Goal: Information Seeking & Learning: Learn about a topic

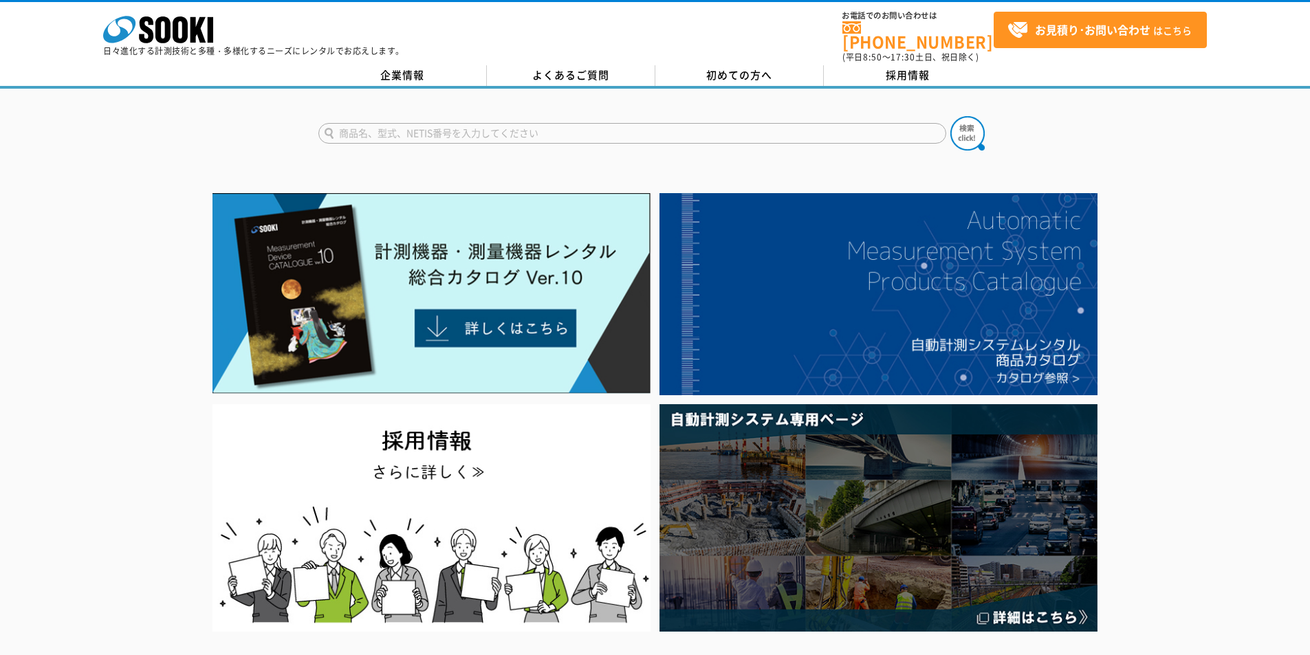
click at [675, 129] on input "text" at bounding box center [632, 133] width 628 height 21
click at [491, 151] on div "DPG100" at bounding box center [449, 152] width 260 height 17
type input "DPG100"
click at [968, 129] on img at bounding box center [967, 133] width 34 height 34
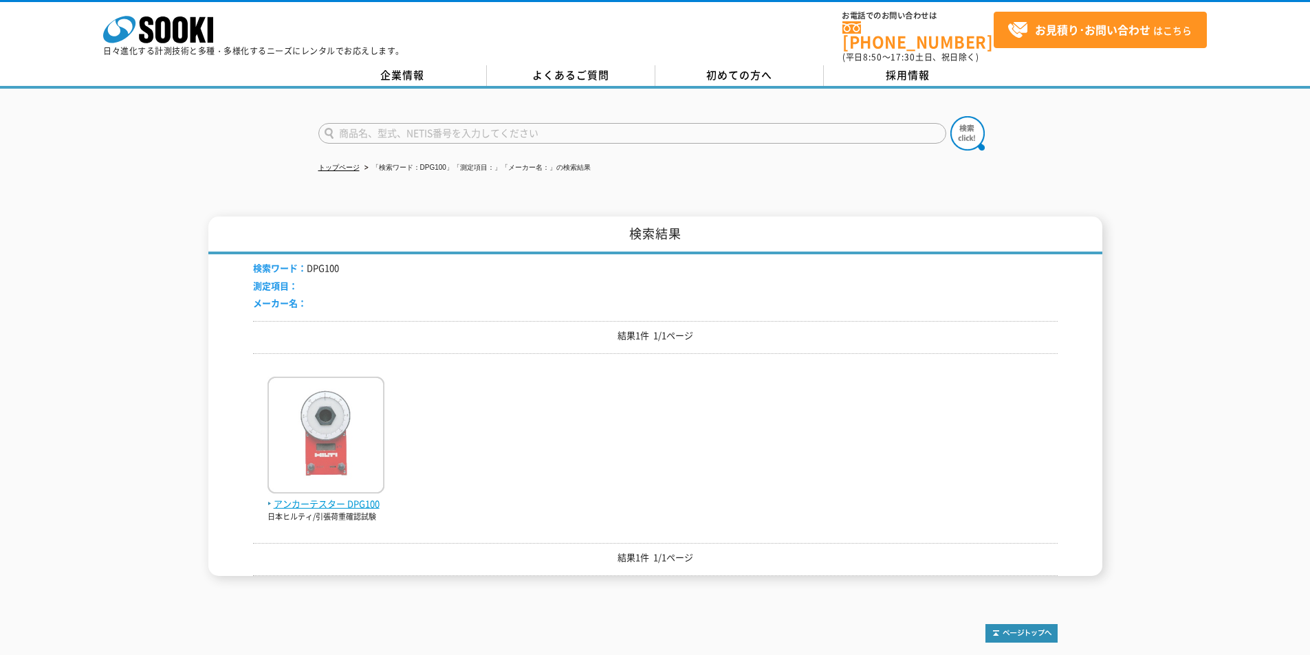
click at [308, 497] on span "アンカーテスター DPG100" at bounding box center [326, 504] width 117 height 14
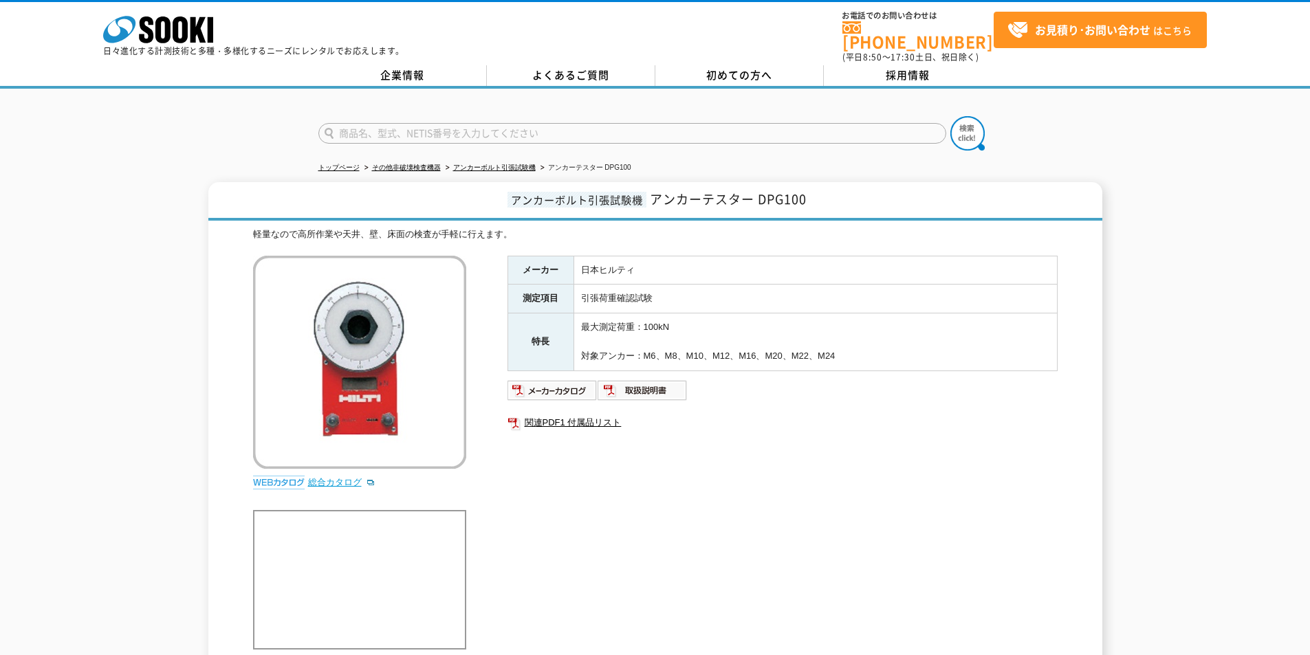
click at [334, 477] on link "総合カタログ" at bounding box center [341, 482] width 67 height 10
drag, startPoint x: 219, startPoint y: 22, endPoint x: 142, endPoint y: 0, distance: 80.1
click at [219, 23] on div "株式会社 ソーキ spMenu 日々進化する計測技術と多種・多様化するニーズにレンタルでお応えします。" at bounding box center [253, 32] width 301 height 46
click at [178, 35] on icon at bounding box center [180, 30] width 15 height 27
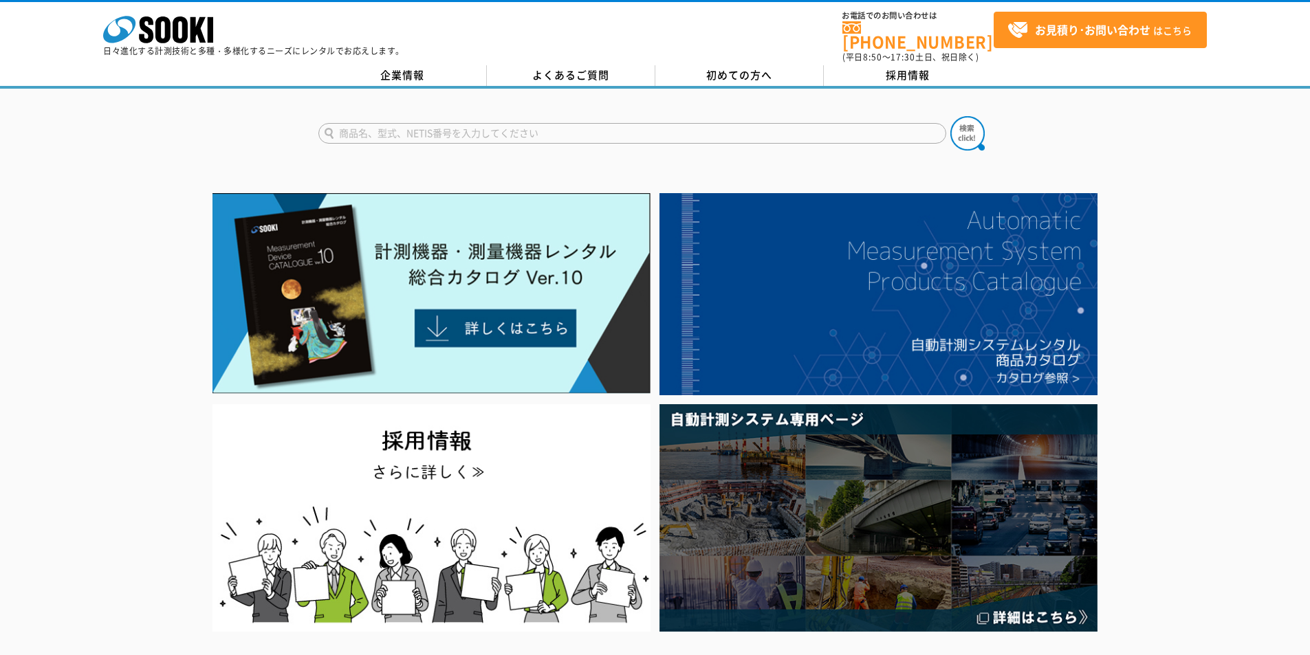
click at [261, 15] on div "株式会社 ソーキ spMenu 日々進化する計測技術と多種・多様化するニーズにレンタルでお応えします。" at bounding box center [253, 32] width 301 height 46
click at [534, 123] on input "text" at bounding box center [632, 133] width 628 height 21
type input "740"
click at [972, 123] on img at bounding box center [967, 133] width 34 height 34
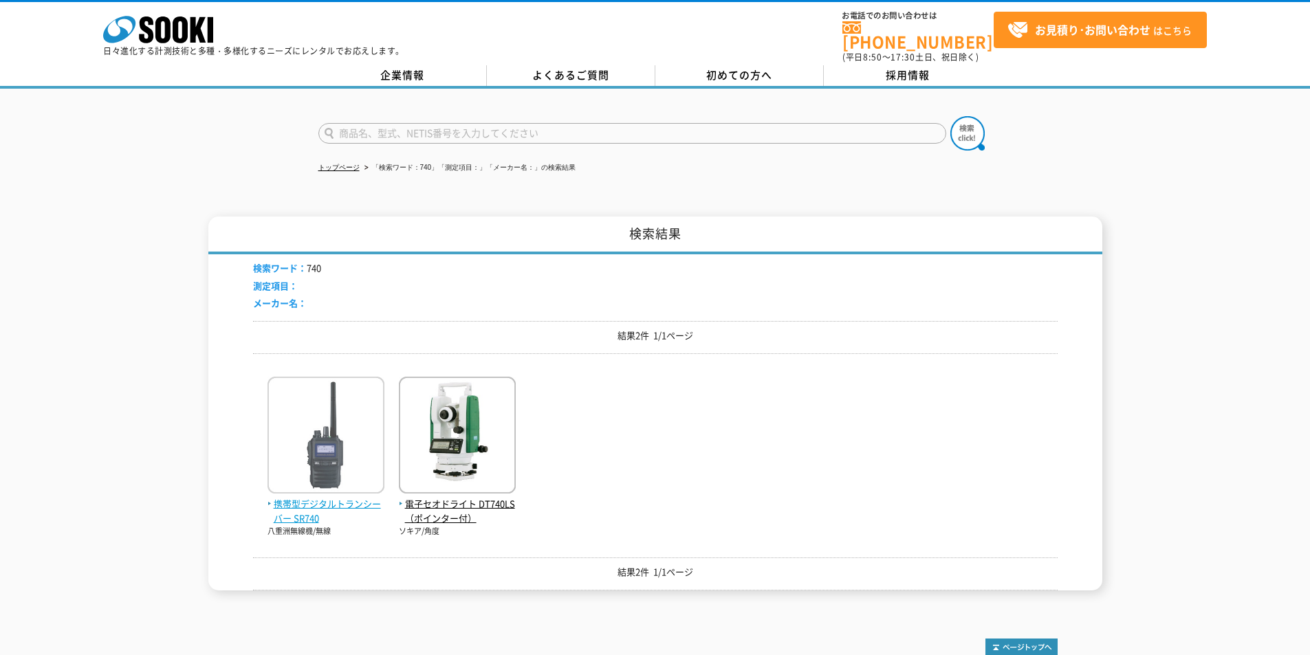
click at [286, 497] on span "携帯型デジタルトランシーバー SR740" at bounding box center [326, 511] width 117 height 29
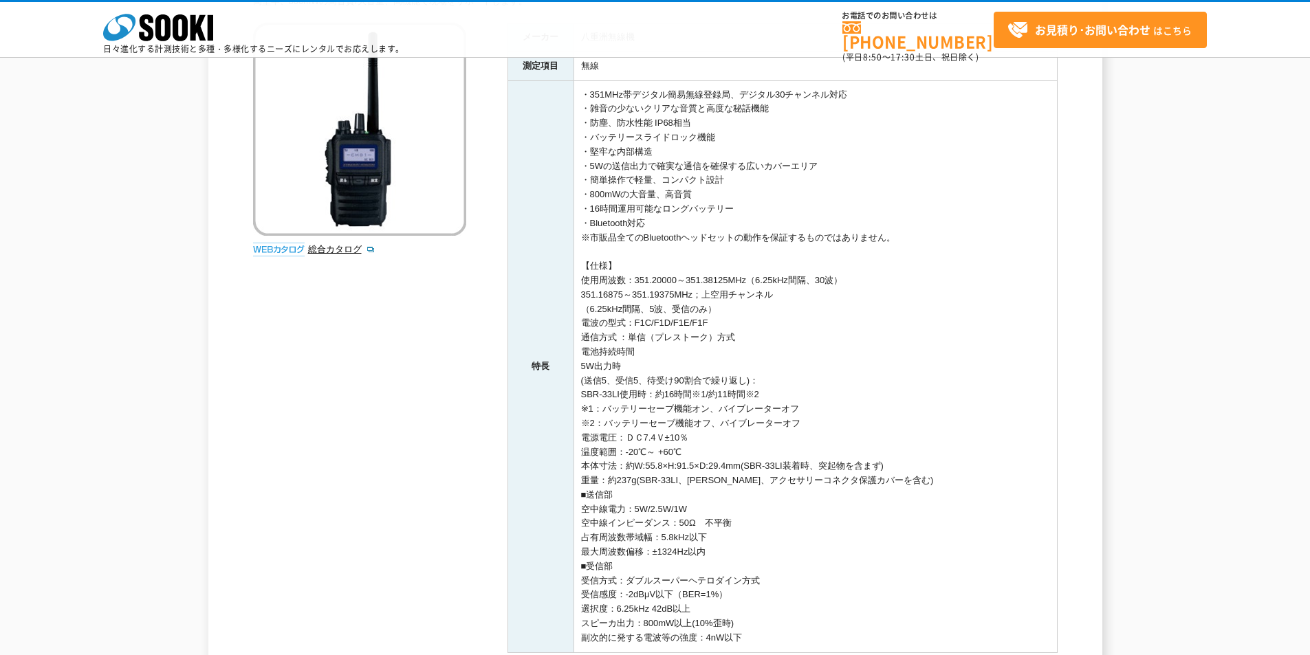
scroll to position [275, 0]
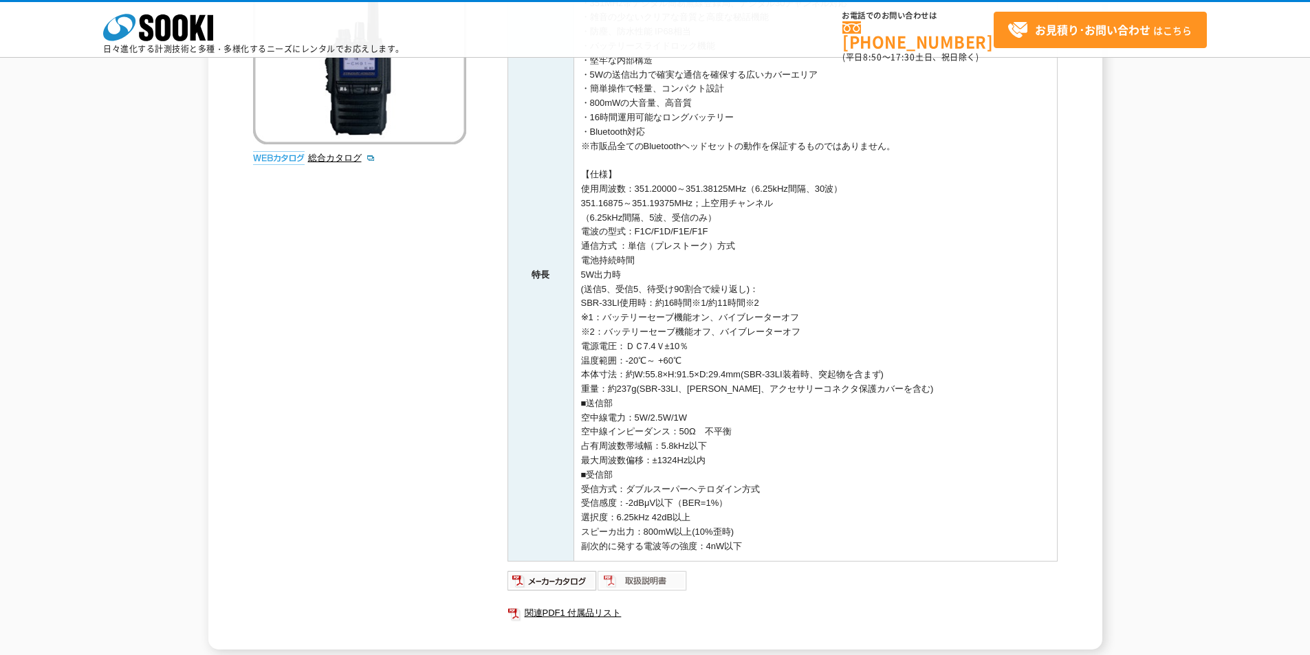
click at [649, 577] on img at bounding box center [643, 581] width 90 height 22
click at [148, 27] on icon at bounding box center [146, 27] width 14 height 27
